Goal: Transaction & Acquisition: Purchase product/service

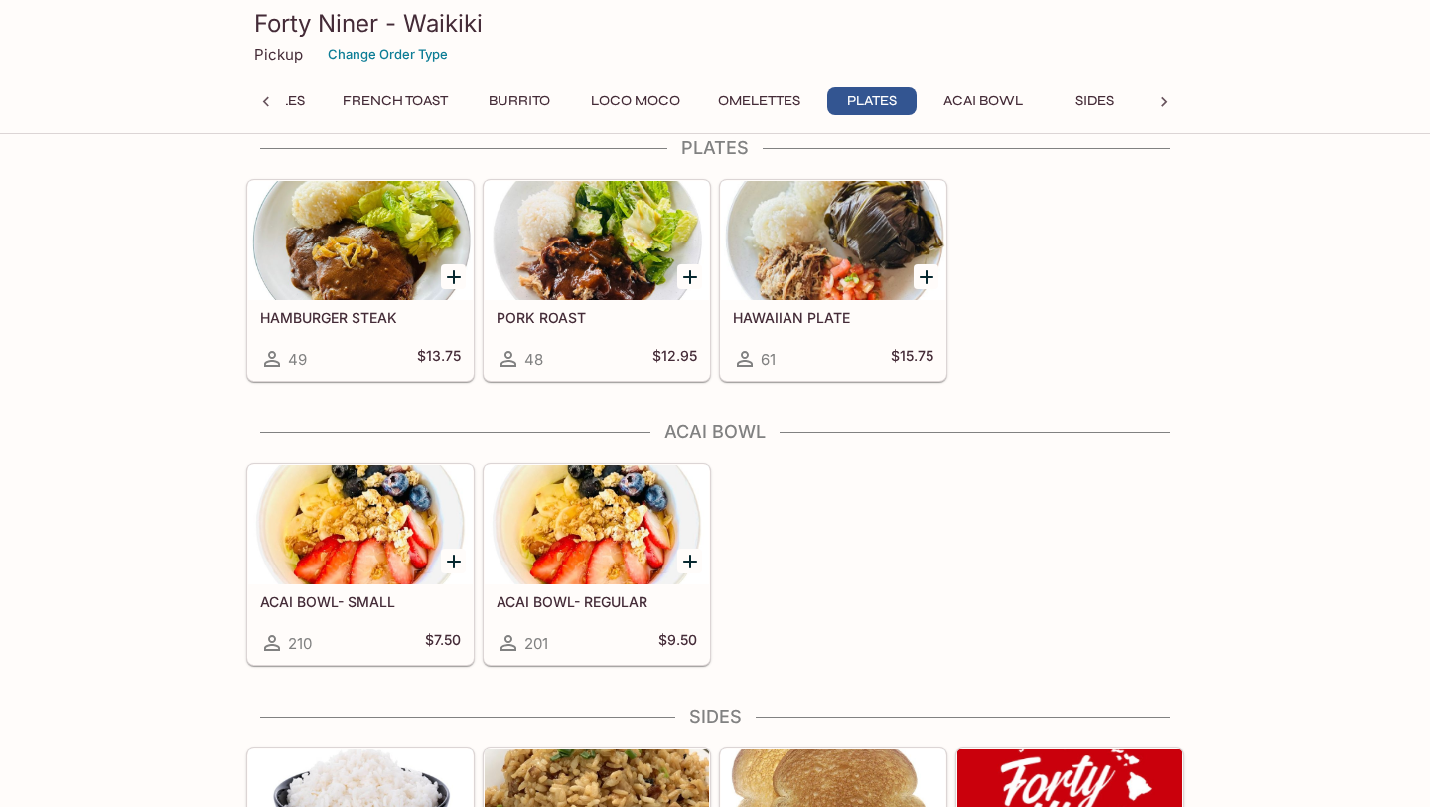
scroll to position [2230, 0]
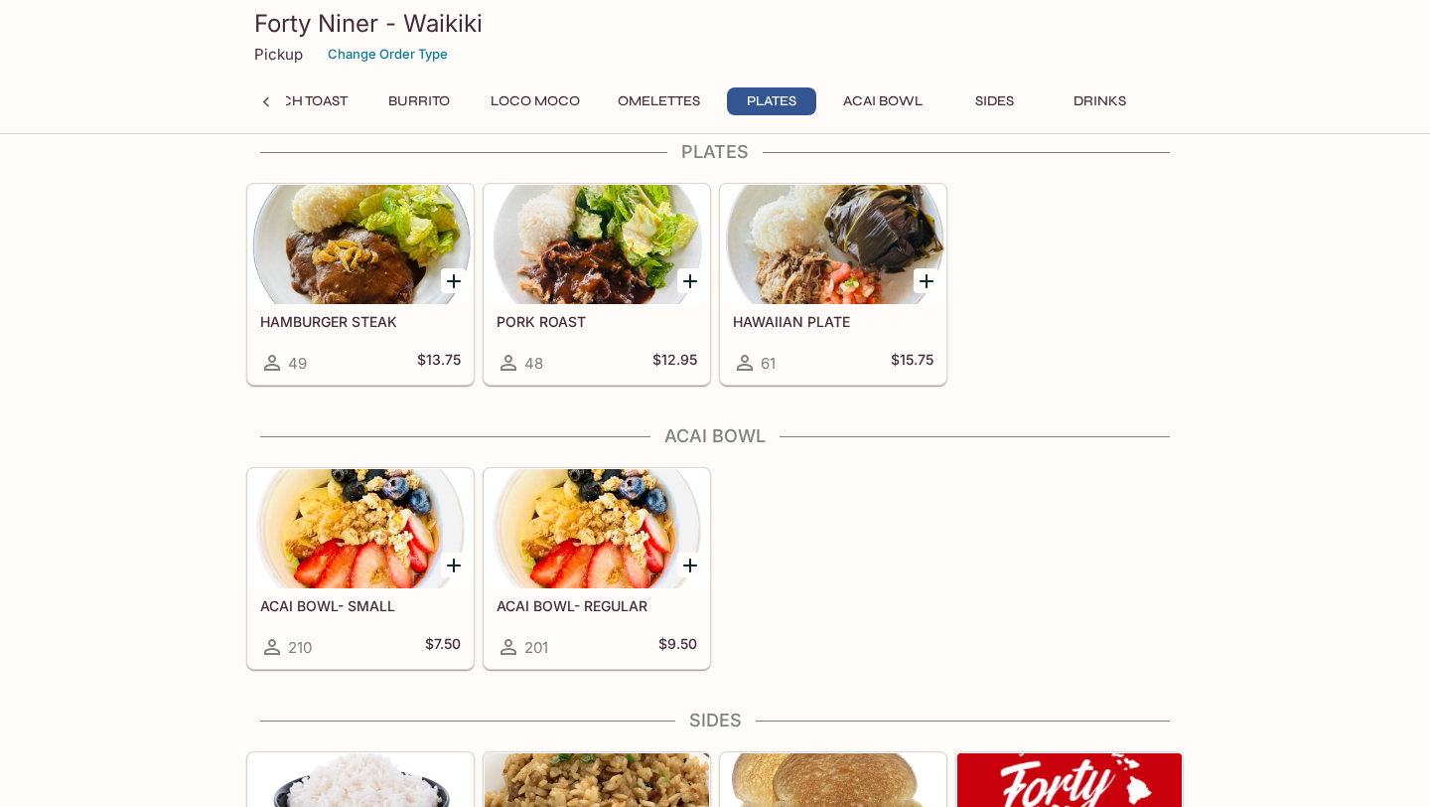
scroll to position [2247, 0]
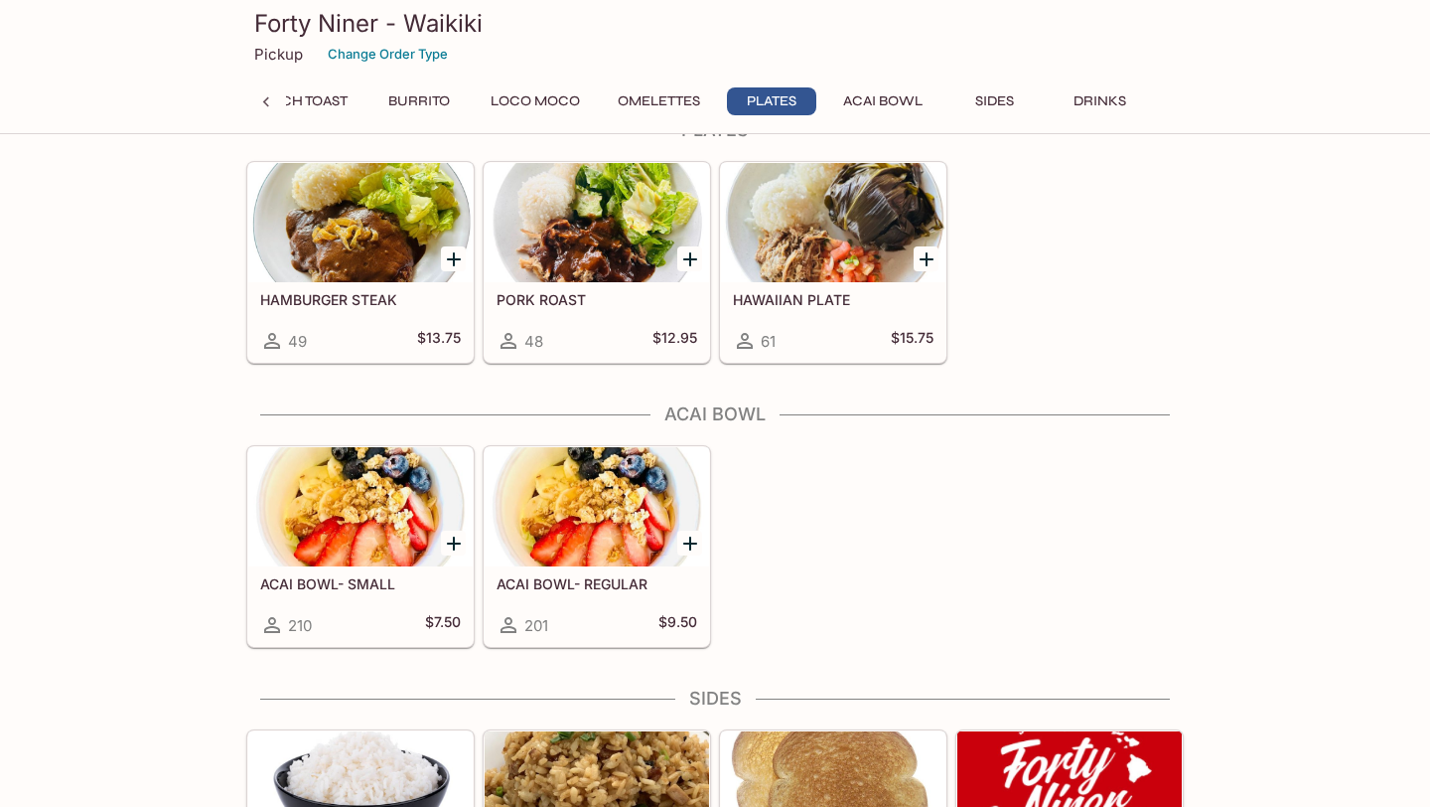
click at [659, 496] on div at bounding box center [597, 506] width 225 height 119
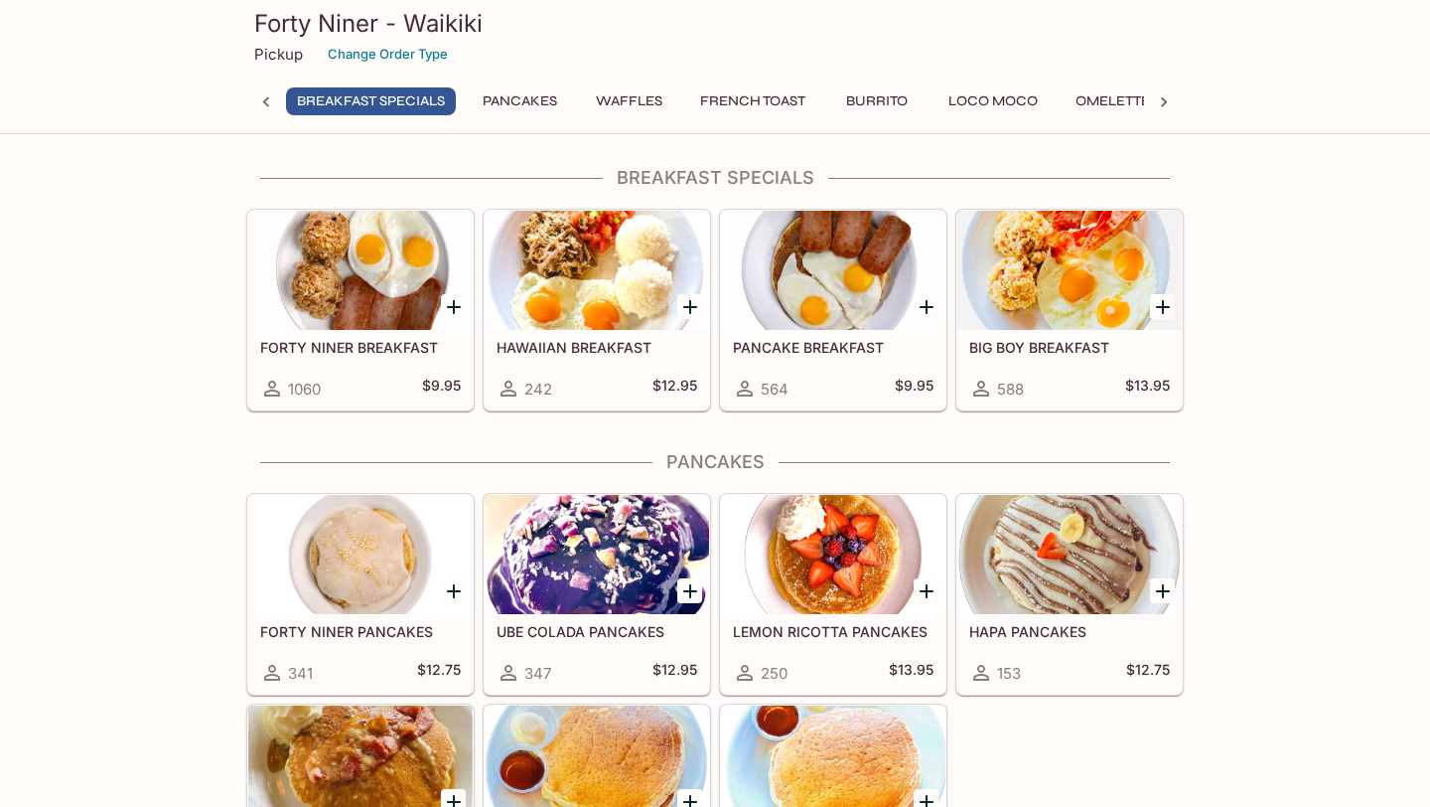
click at [594, 274] on div at bounding box center [597, 270] width 225 height 119
